Goal: Find specific page/section: Find specific page/section

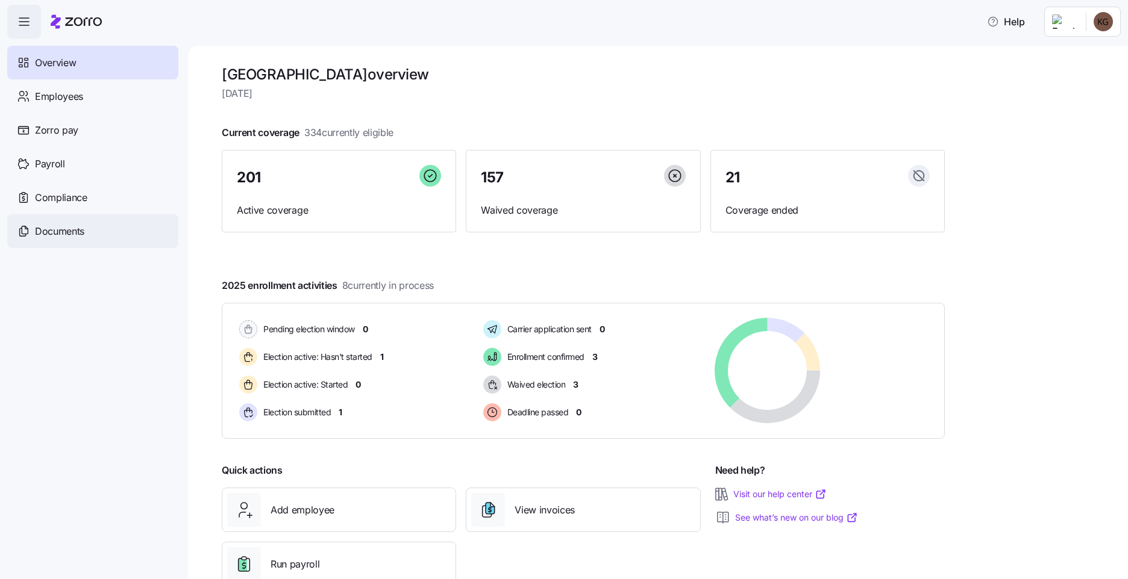
click at [71, 238] on span "Documents" at bounding box center [59, 231] width 49 height 15
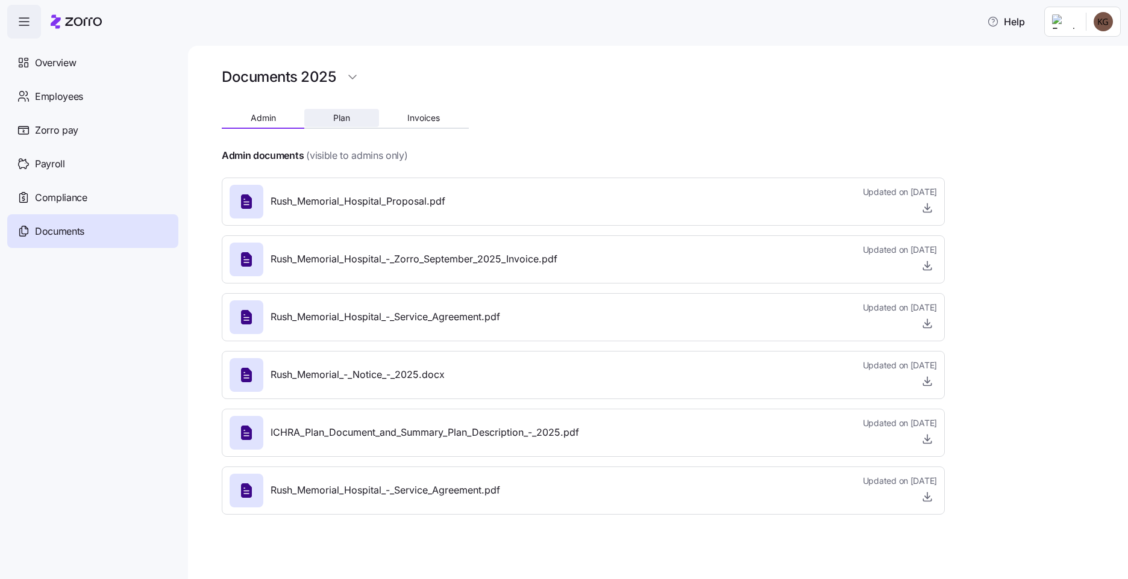
click at [356, 119] on button "Plan" at bounding box center [341, 118] width 74 height 18
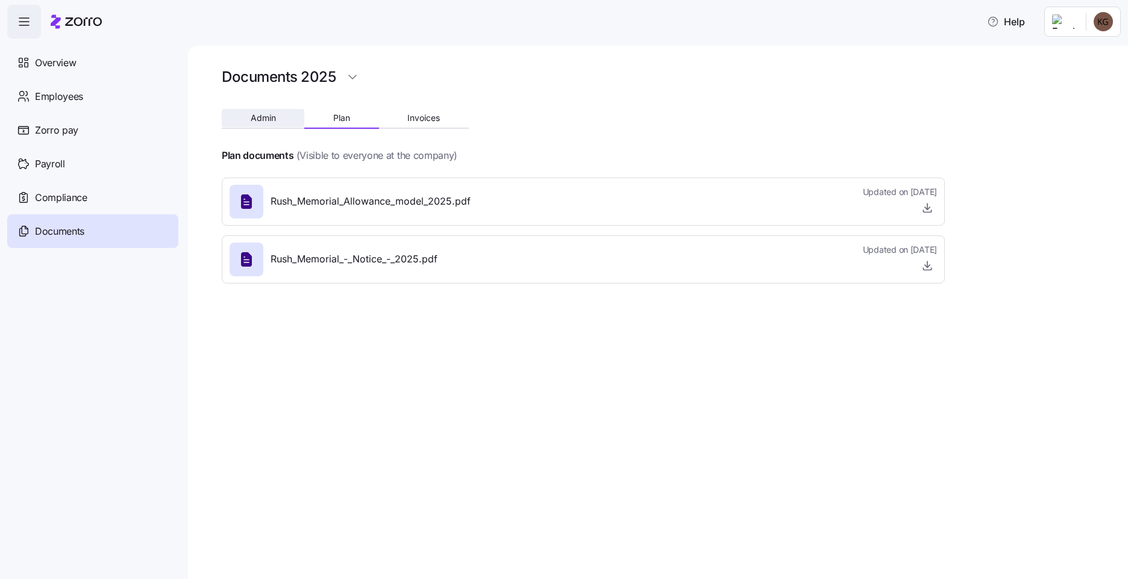
click at [232, 117] on button "Admin" at bounding box center [263, 118] width 83 height 18
